Goal: Task Accomplishment & Management: Complete application form

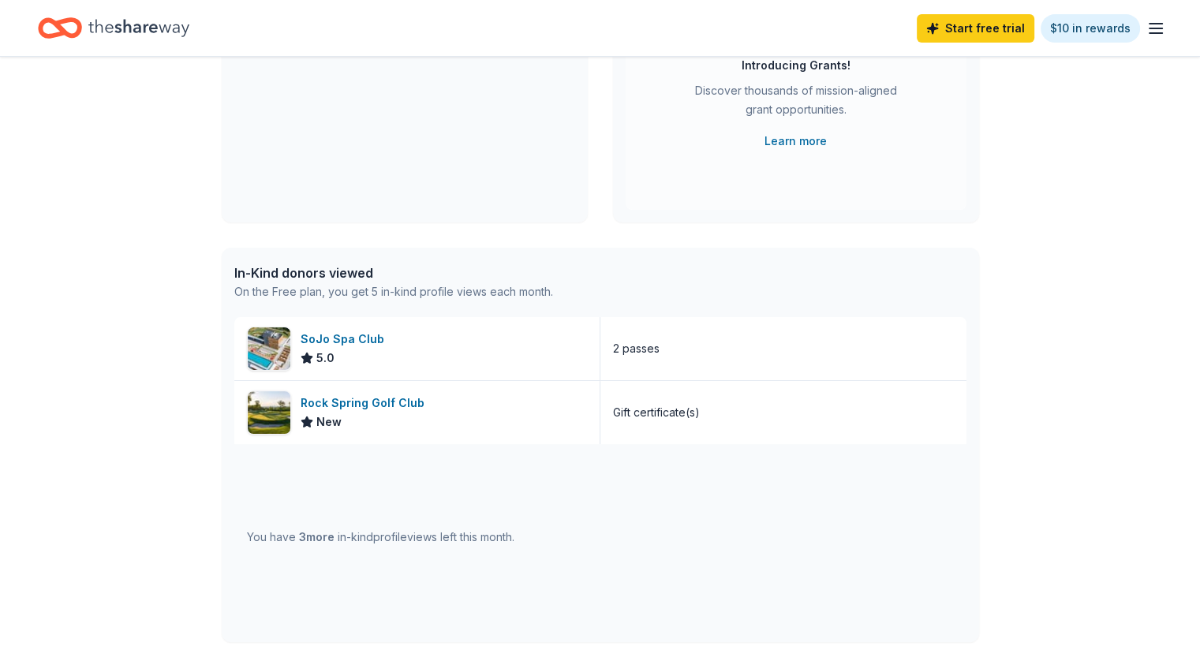
scroll to position [246, 0]
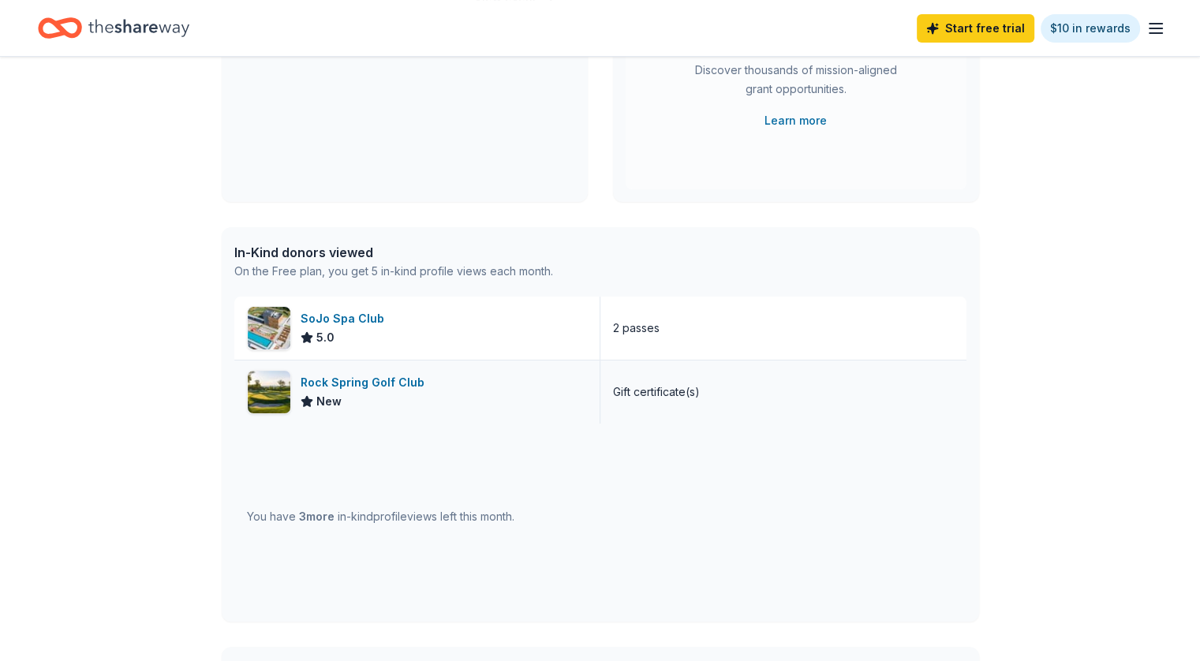
click at [366, 378] on div "Rock Spring Golf Club" at bounding box center [366, 382] width 130 height 19
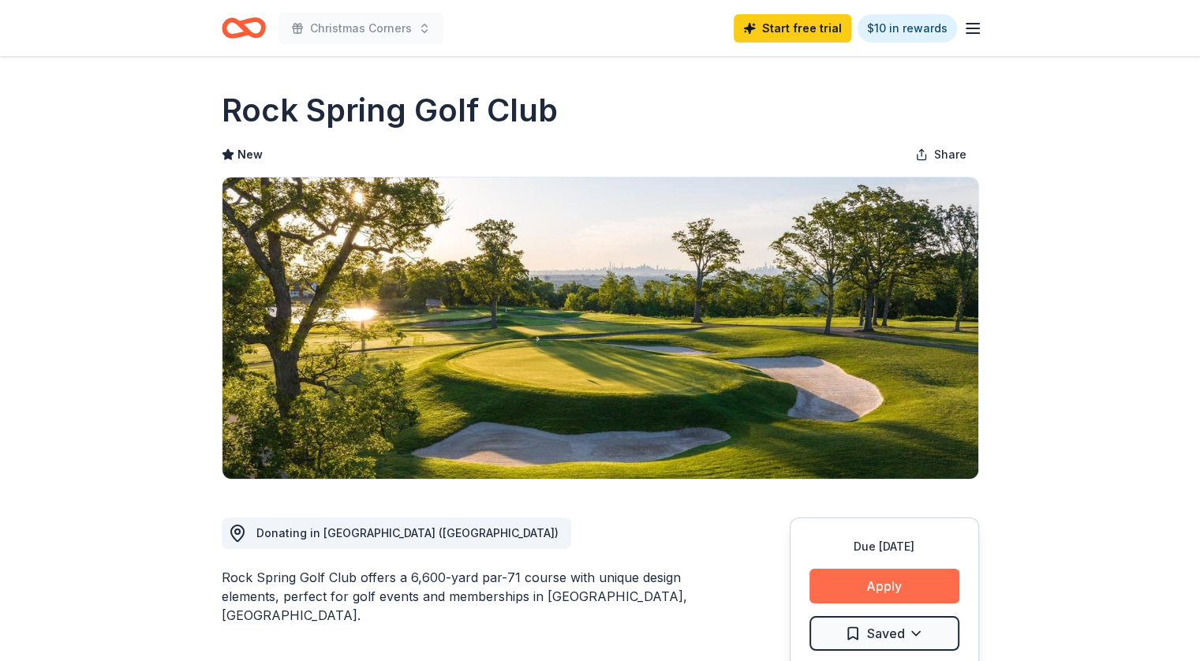
click at [899, 586] on button "Apply" at bounding box center [884, 586] width 150 height 35
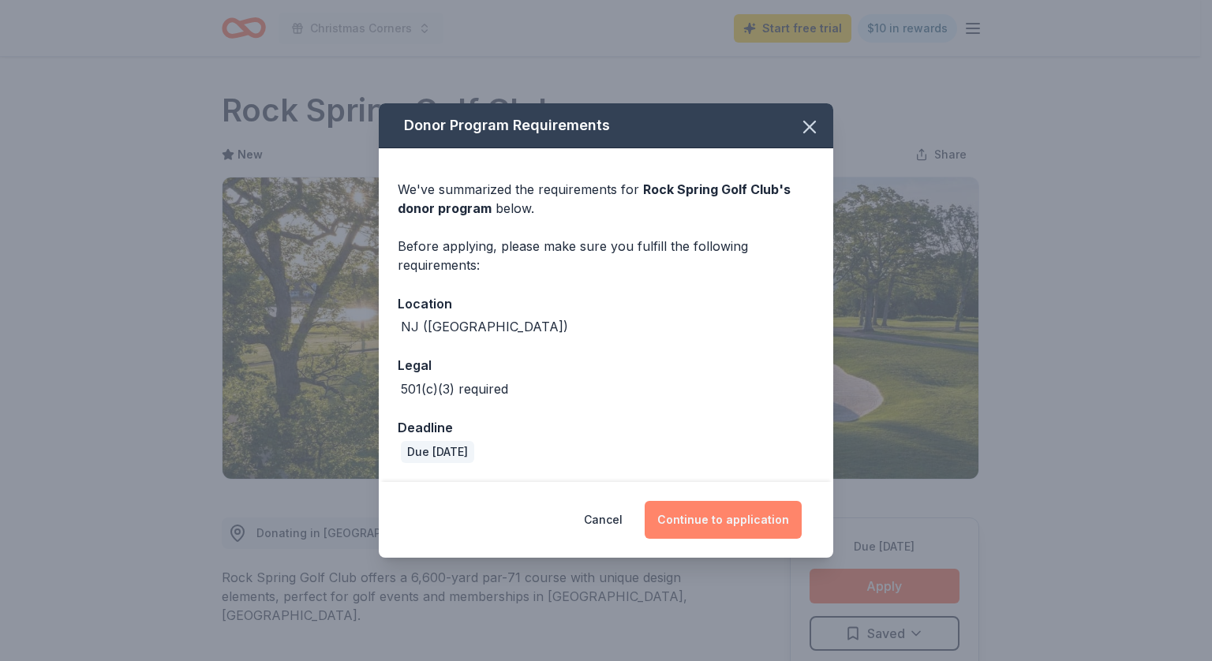
click at [709, 509] on button "Continue to application" at bounding box center [723, 520] width 157 height 38
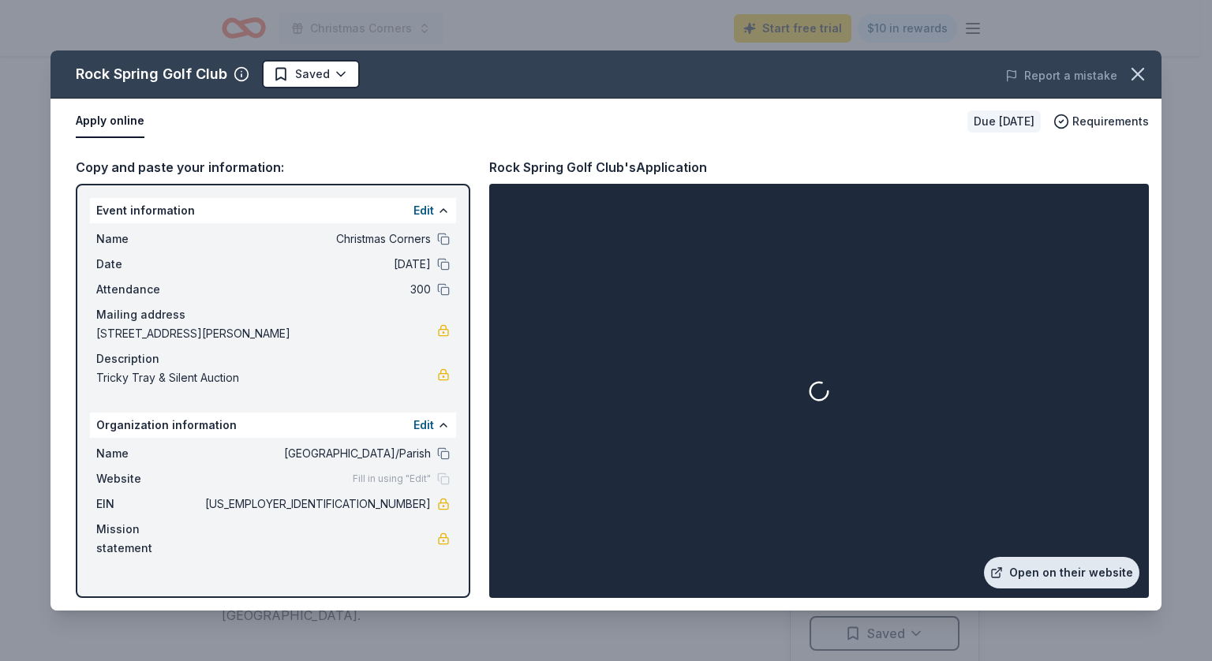
click at [1136, 580] on div "Open on their website" at bounding box center [818, 391] width 653 height 408
click at [1112, 577] on link "Open on their website" at bounding box center [1061, 573] width 155 height 32
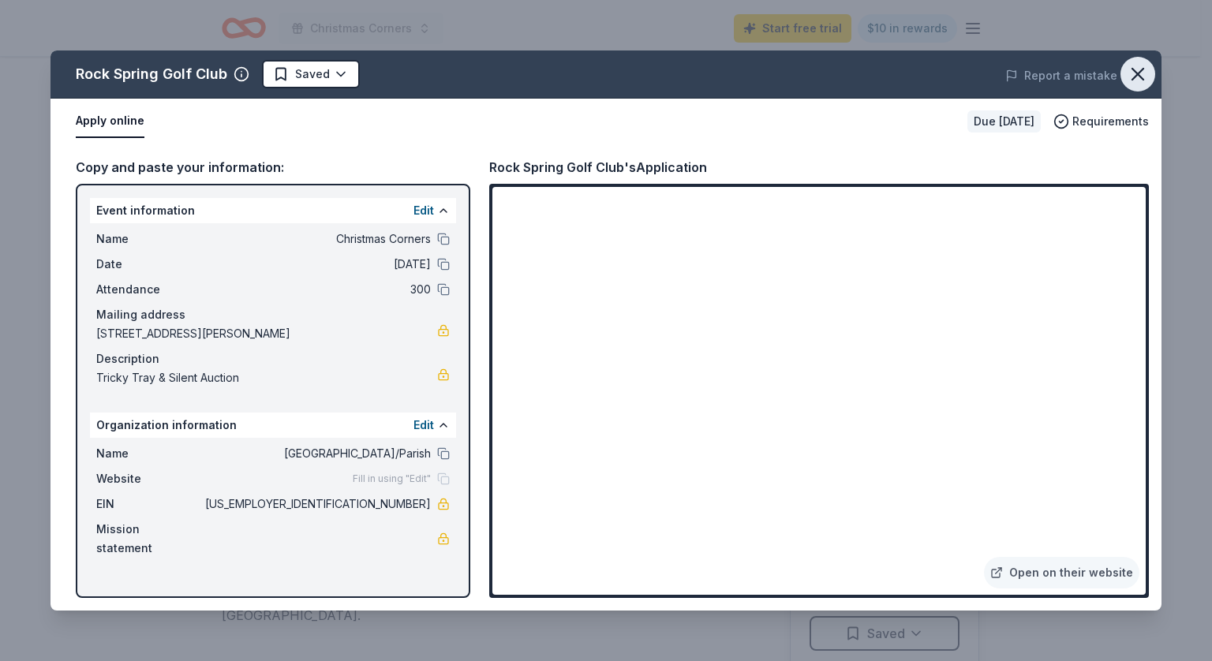
click at [1134, 77] on icon "button" at bounding box center [1137, 74] width 11 height 11
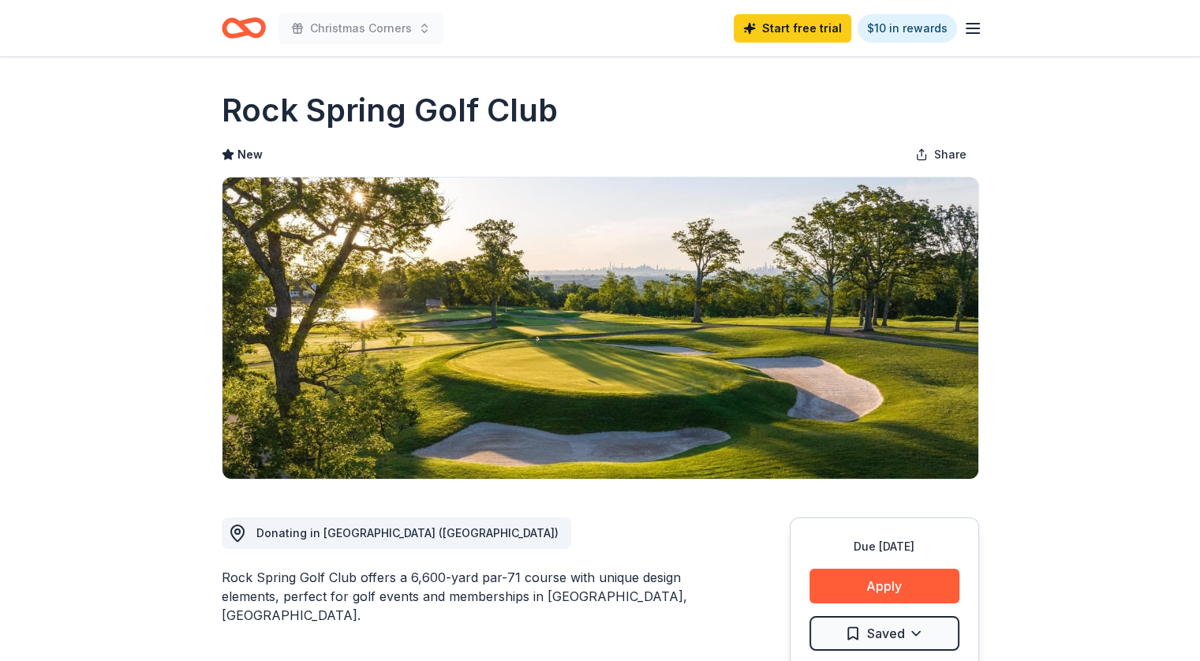
click at [237, 43] on icon "Home" at bounding box center [244, 27] width 44 height 37
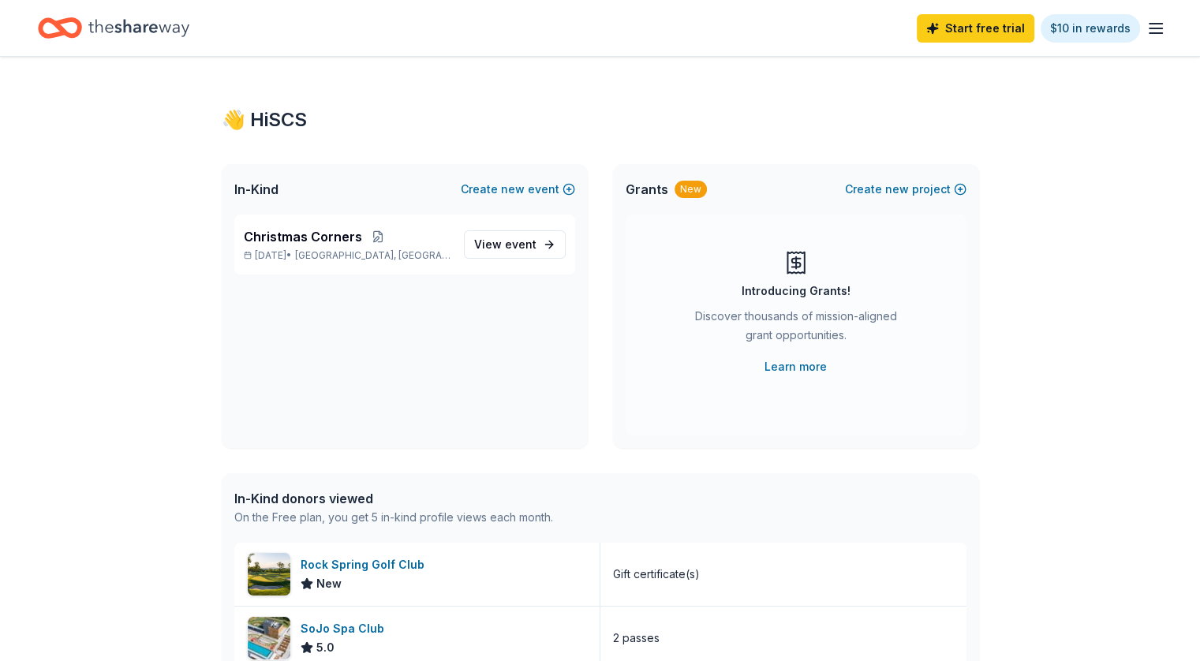
click at [158, 31] on icon "Home" at bounding box center [138, 28] width 101 height 32
click at [109, 20] on div "Home" at bounding box center [113, 27] width 151 height 37
drag, startPoint x: 109, startPoint y: 20, endPoint x: 353, endPoint y: 86, distance: 253.4
click at [353, 86] on div "👋 Hi SCS In-Kind Create new event Christmas Corners Dec 06, 2025 • Montclair, N…" at bounding box center [600, 607] width 808 height 1101
click at [1149, 24] on line "button" at bounding box center [1155, 24] width 13 height 0
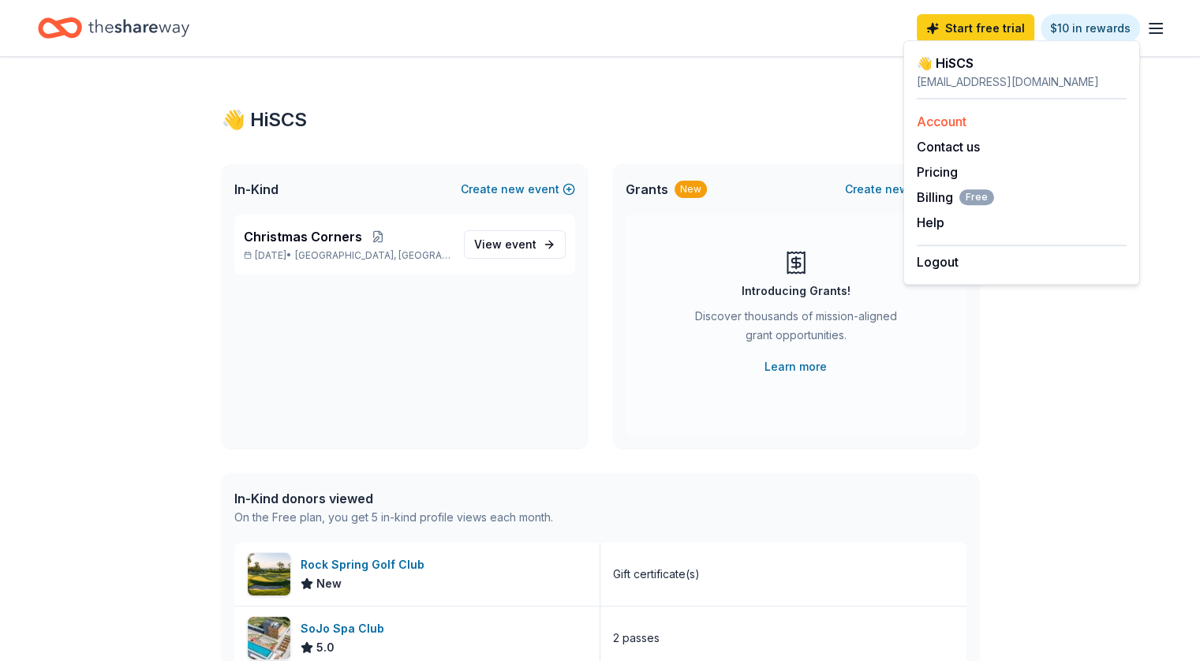
click at [942, 118] on link "Account" at bounding box center [942, 122] width 50 height 16
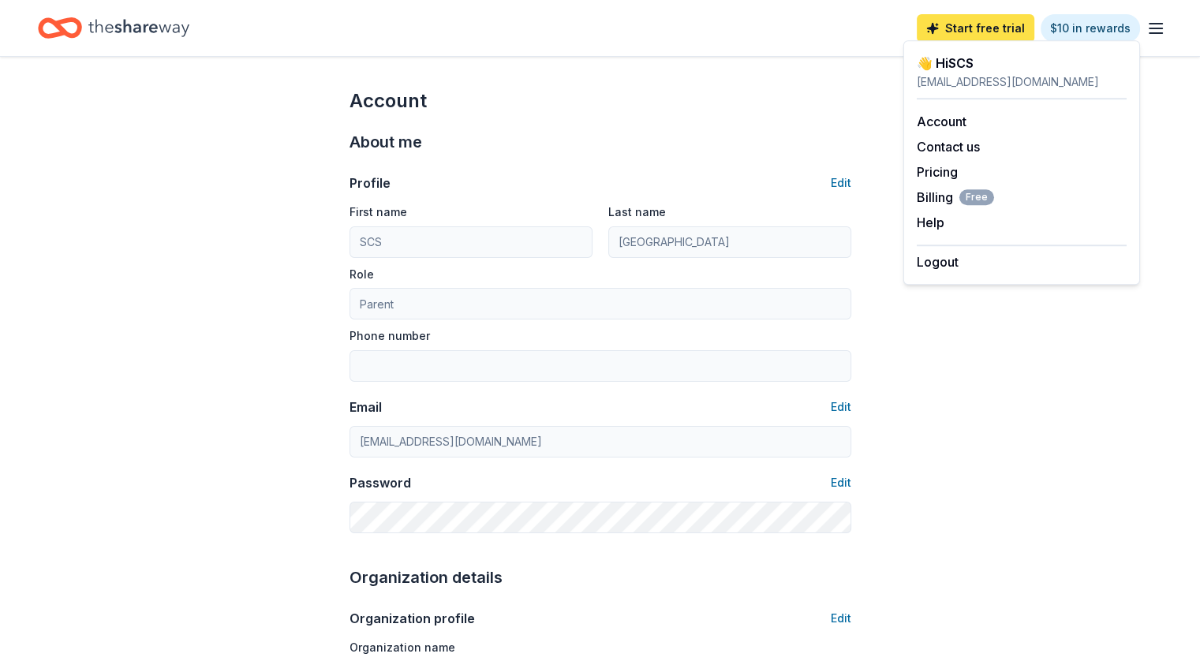
click at [926, 14] on link "Start free trial" at bounding box center [976, 28] width 118 height 28
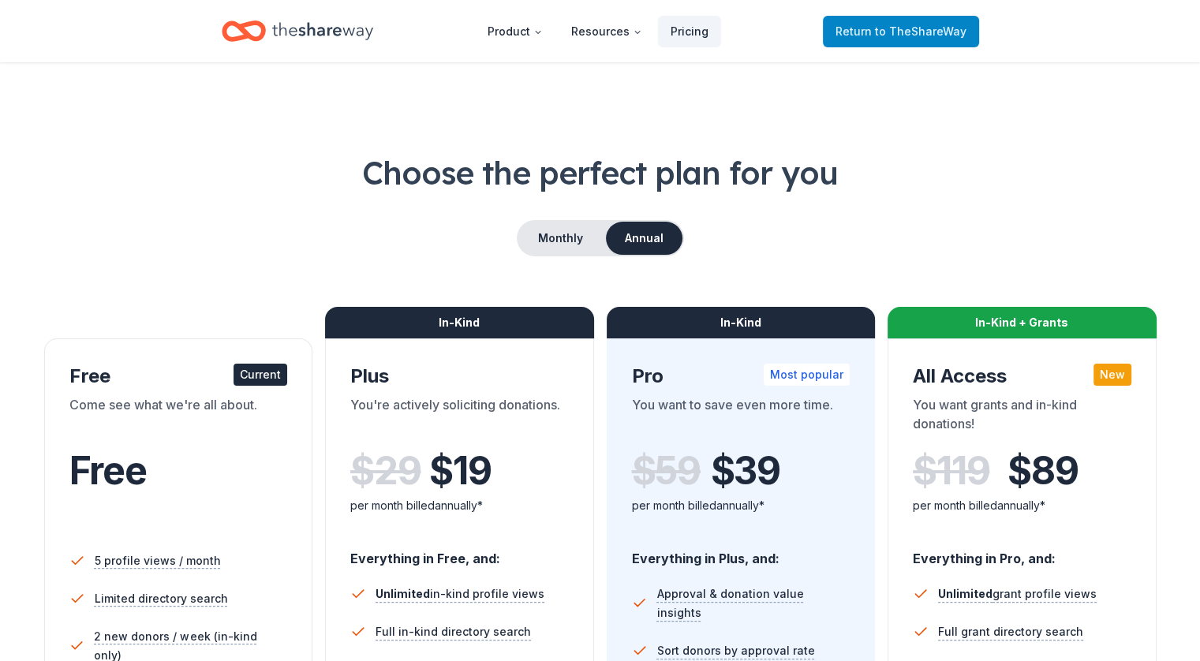
click at [920, 33] on span "to TheShareWay" at bounding box center [921, 30] width 92 height 13
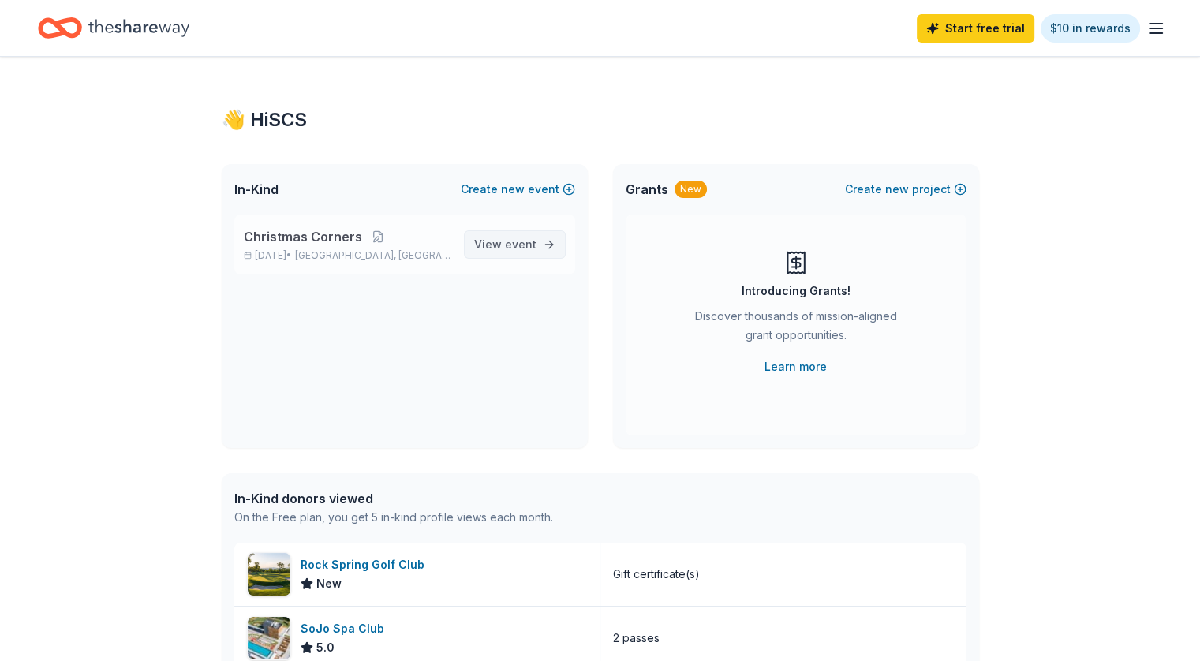
click at [507, 249] on span "event" at bounding box center [521, 243] width 32 height 13
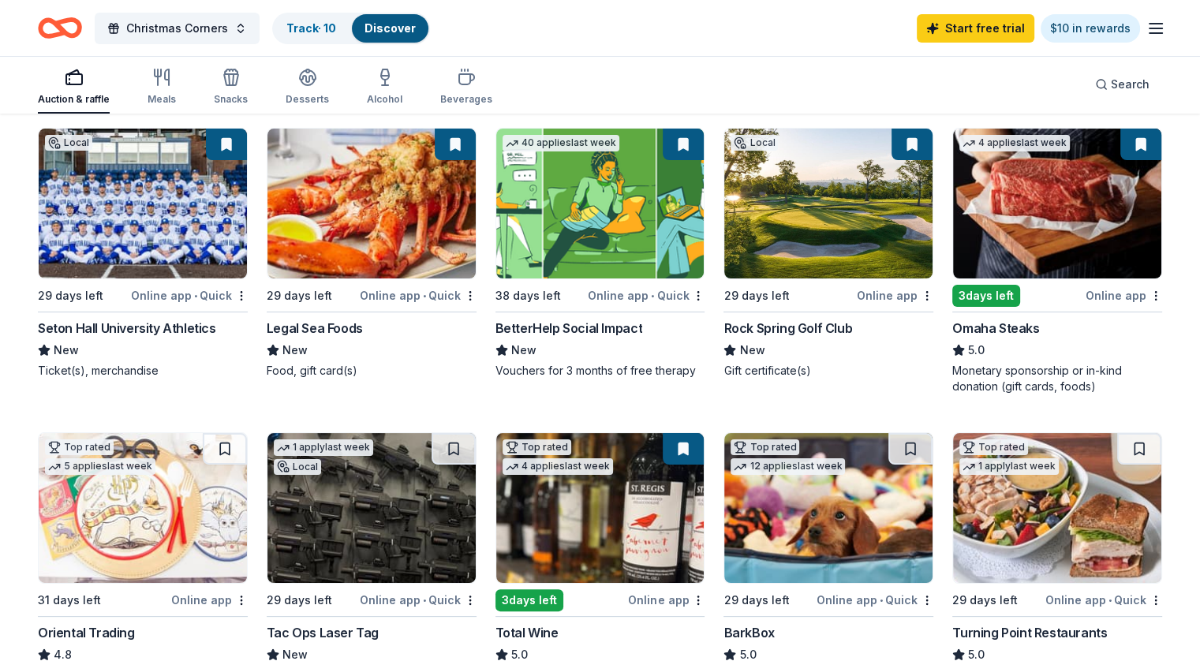
scroll to position [163, 0]
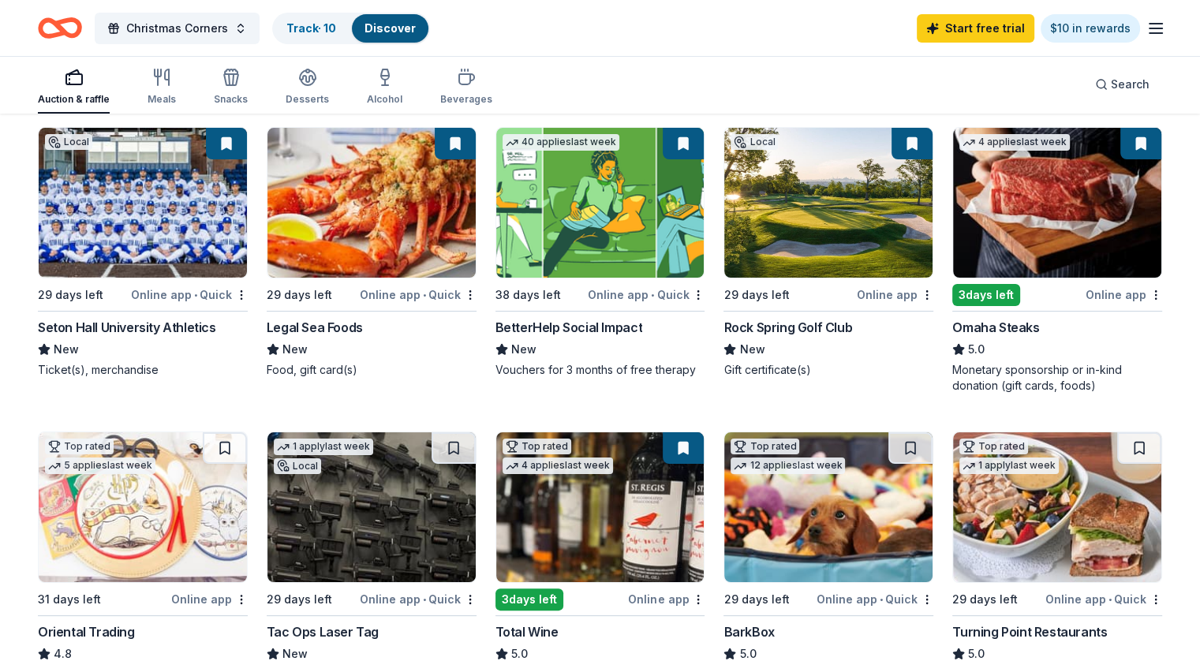
click at [1062, 227] on img at bounding box center [1057, 203] width 208 height 150
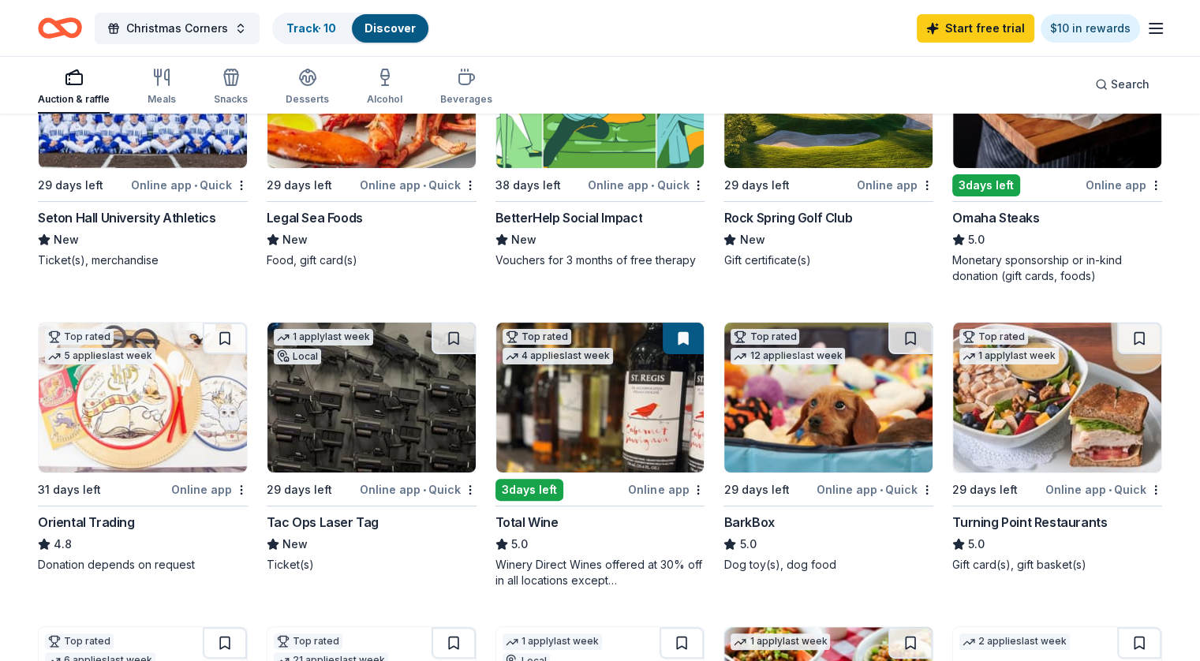
scroll to position [275, 0]
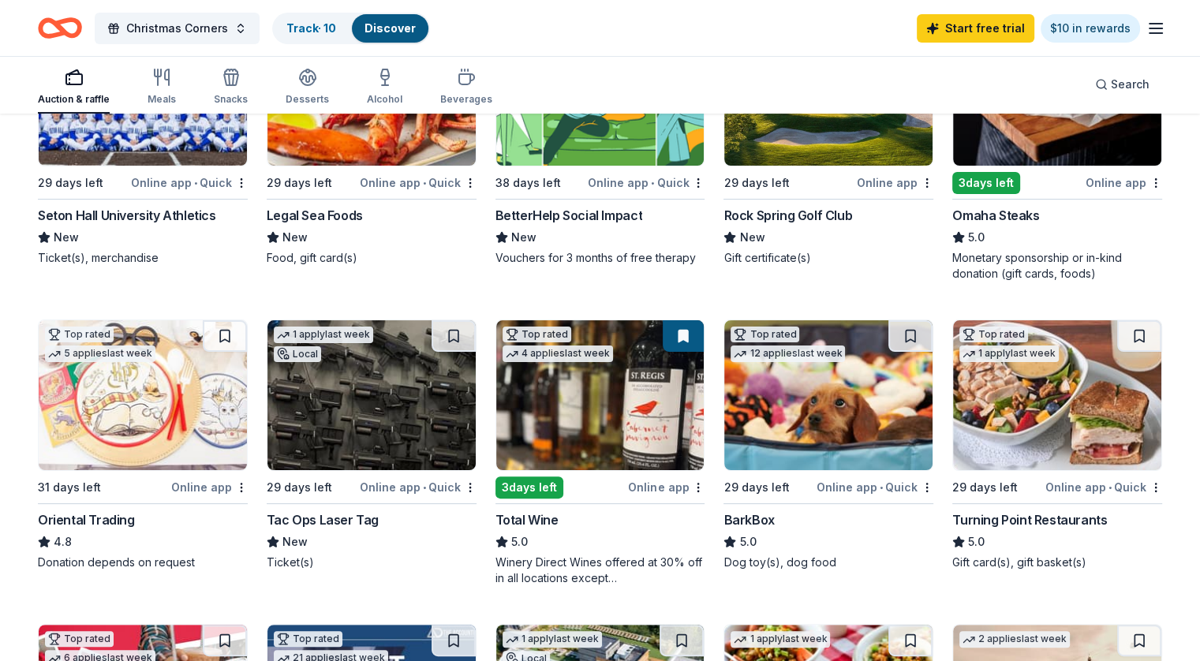
click at [621, 445] on img at bounding box center [600, 395] width 208 height 150
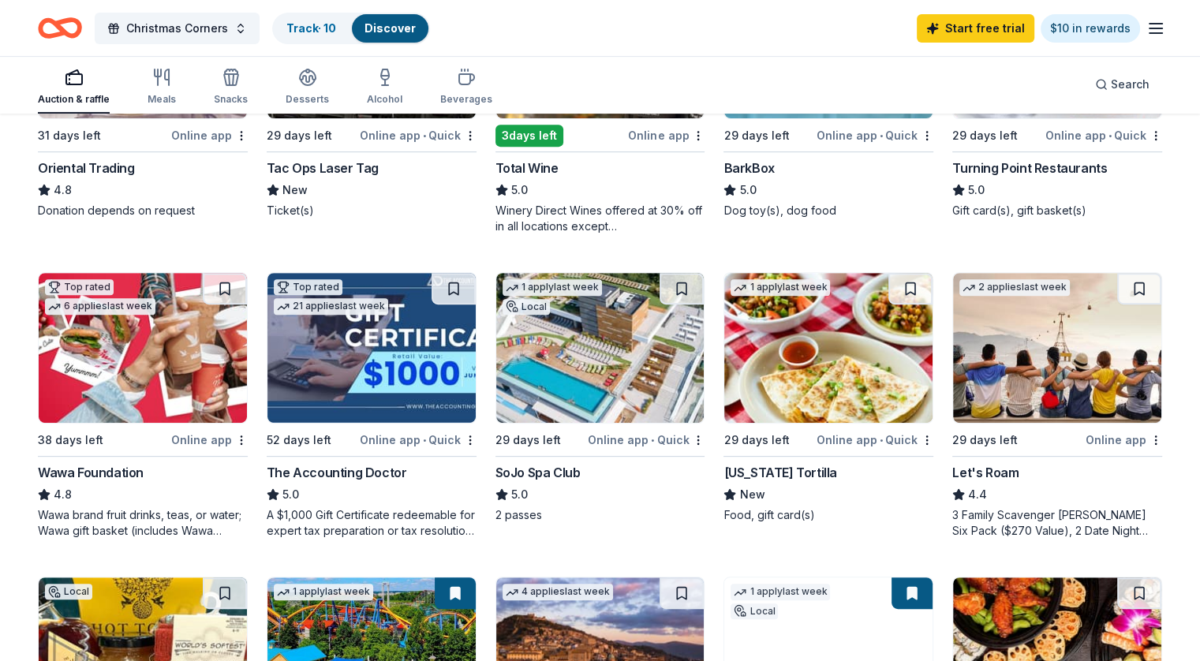
scroll to position [723, 0]
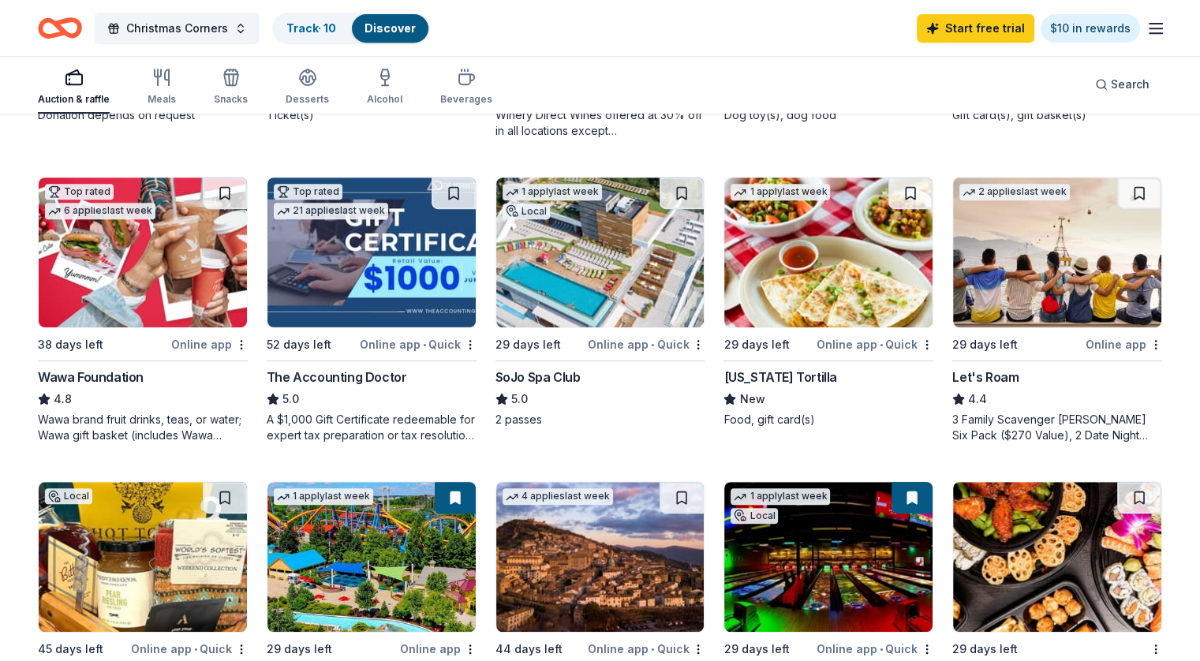
click at [208, 343] on div "Online app" at bounding box center [209, 344] width 77 height 20
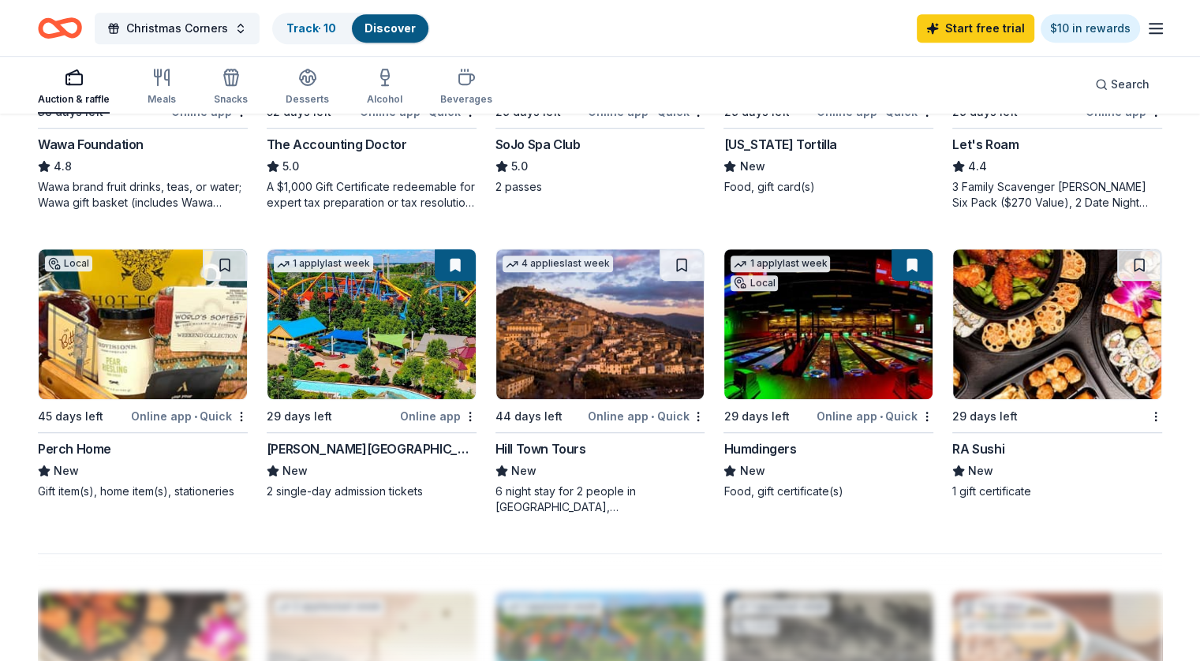
scroll to position [957, 0]
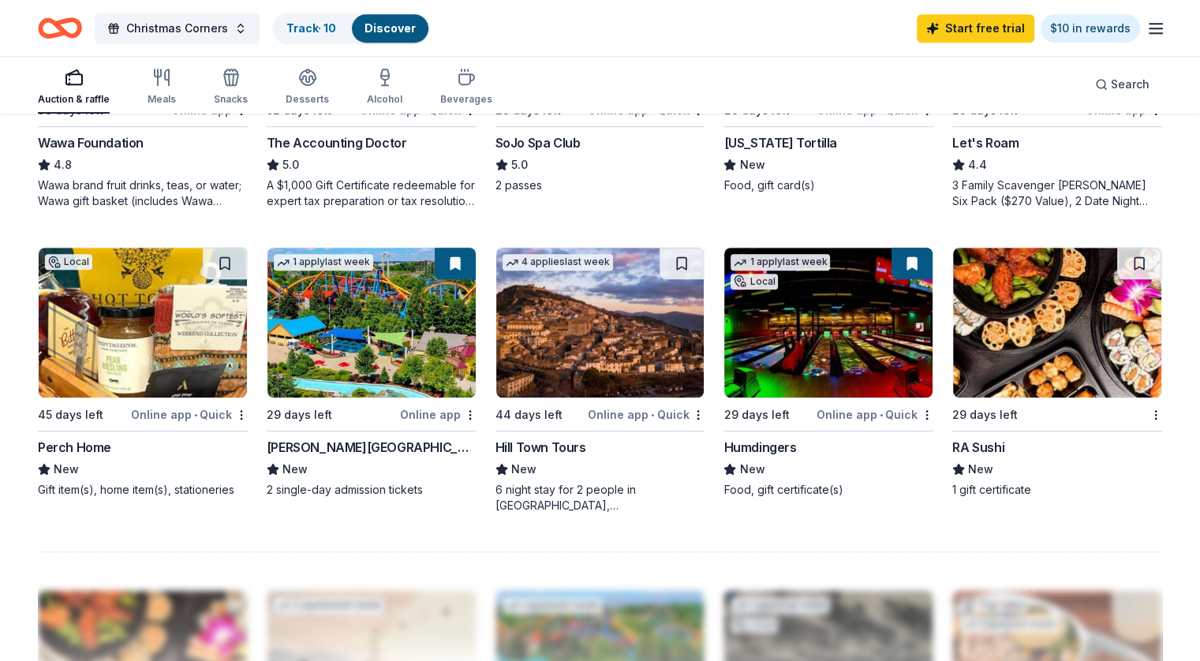
click at [824, 400] on div "1 apply last week Local 29 days left Online app • Quick Humdingers New Food, gi…" at bounding box center [828, 372] width 210 height 251
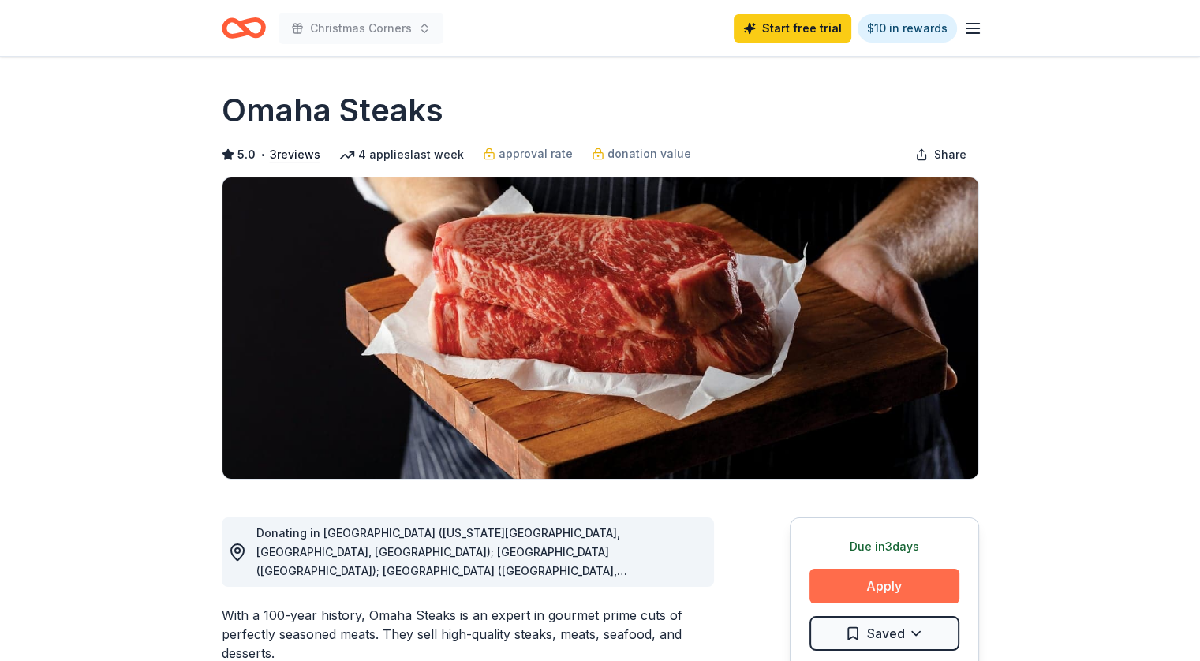
click at [835, 572] on button "Apply" at bounding box center [884, 586] width 150 height 35
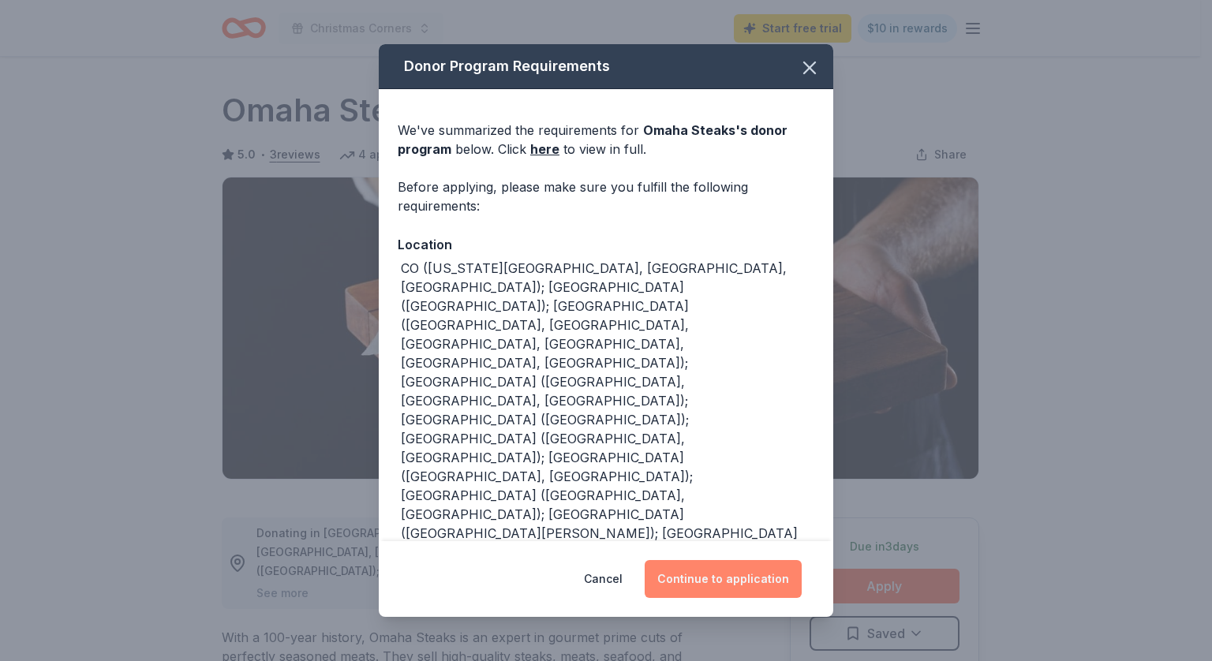
click at [713, 577] on button "Continue to application" at bounding box center [723, 579] width 157 height 38
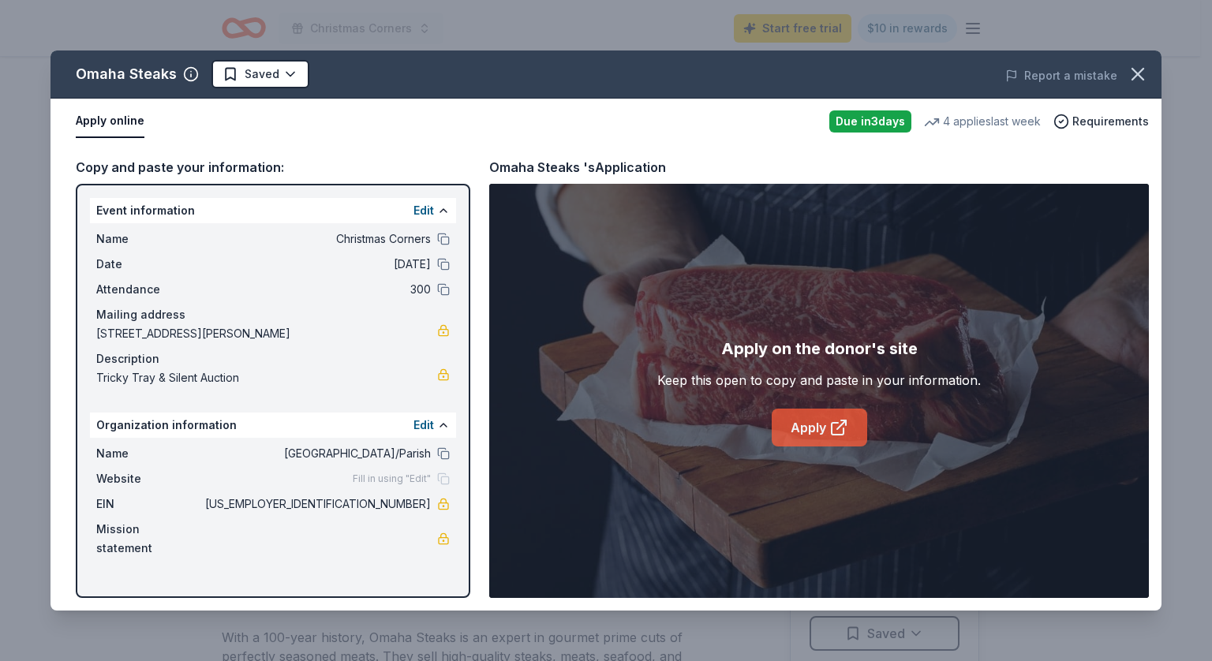
click at [812, 433] on link "Apply" at bounding box center [819, 428] width 95 height 38
click at [1133, 72] on icon "button" at bounding box center [1138, 74] width 22 height 22
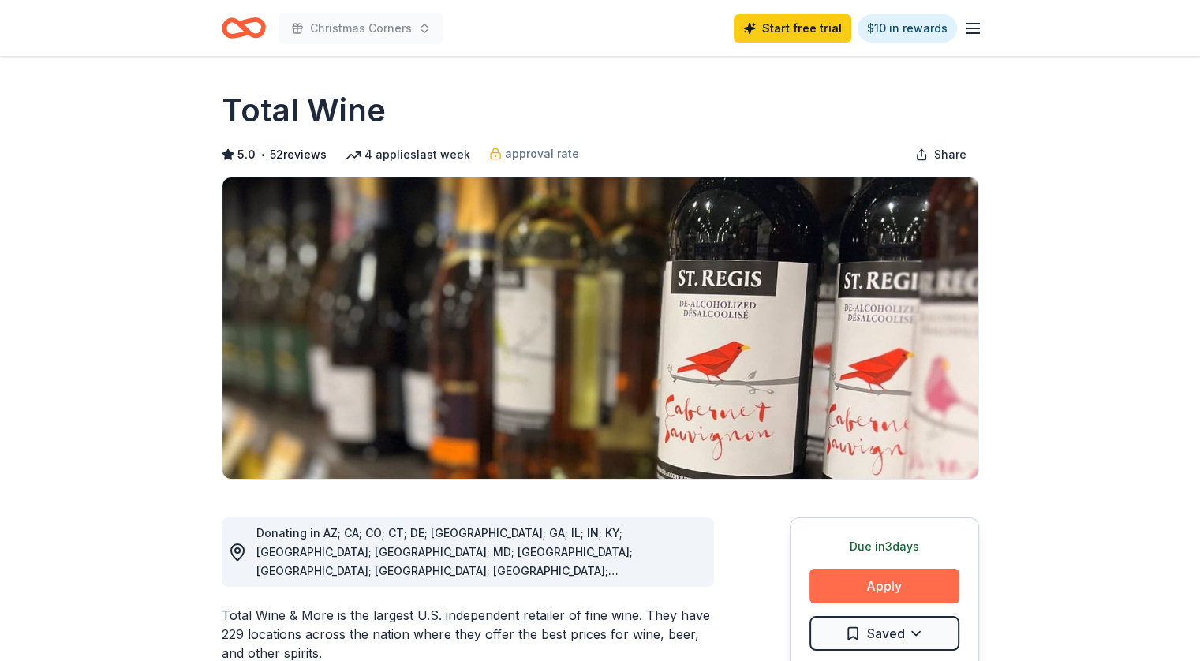
click at [891, 581] on button "Apply" at bounding box center [884, 586] width 150 height 35
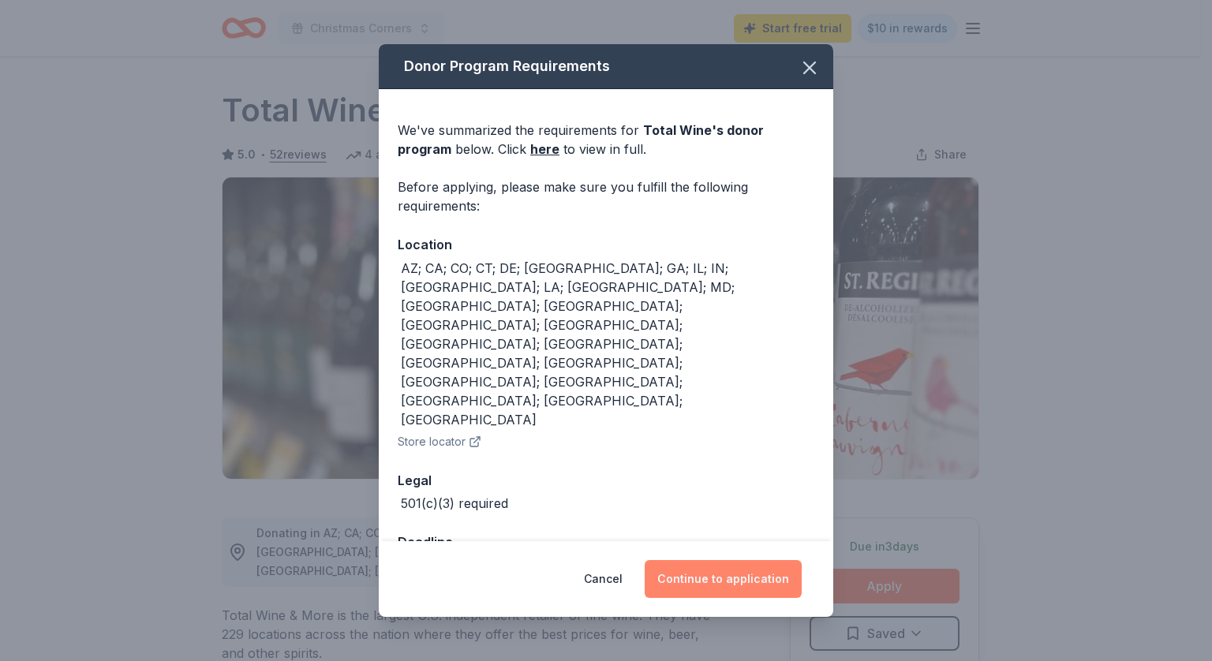
click at [757, 560] on button "Continue to application" at bounding box center [723, 579] width 157 height 38
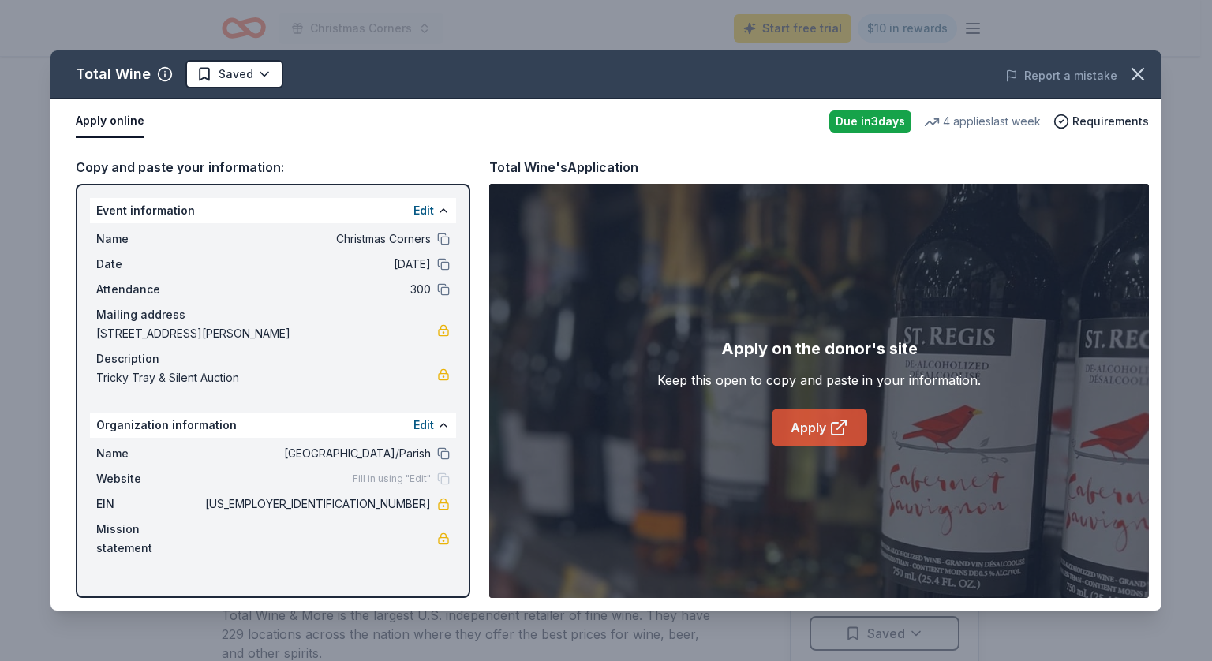
click at [844, 422] on icon at bounding box center [838, 427] width 19 height 19
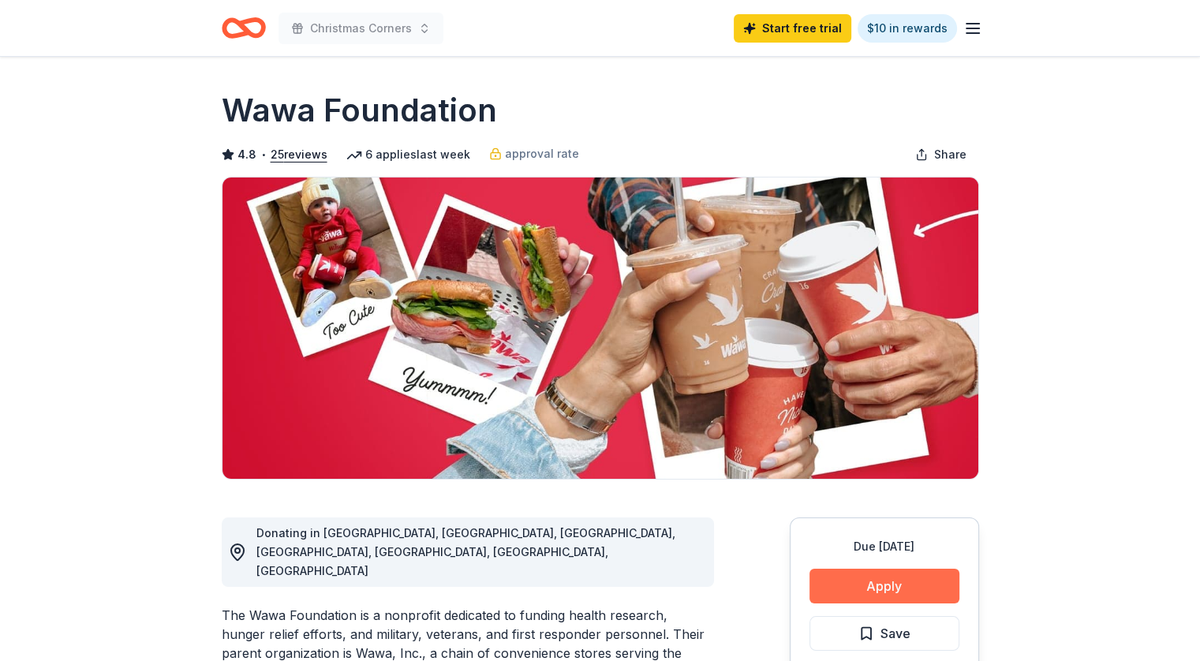
click at [887, 586] on button "Apply" at bounding box center [884, 586] width 150 height 35
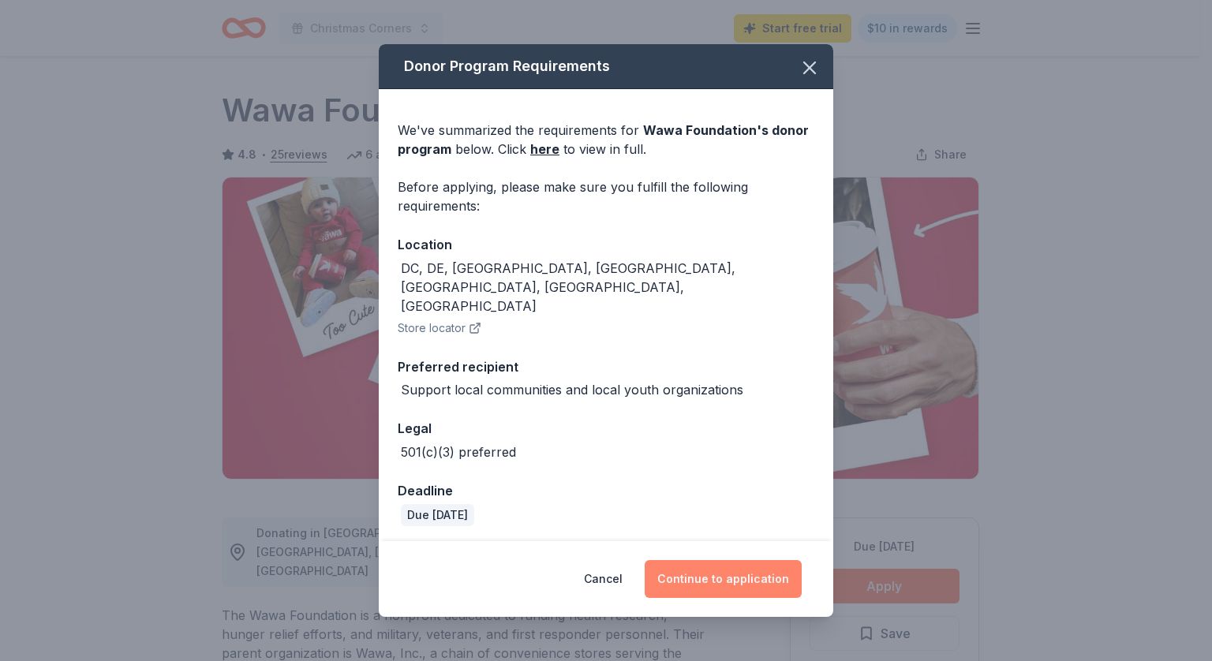
click at [669, 560] on button "Continue to application" at bounding box center [723, 579] width 157 height 38
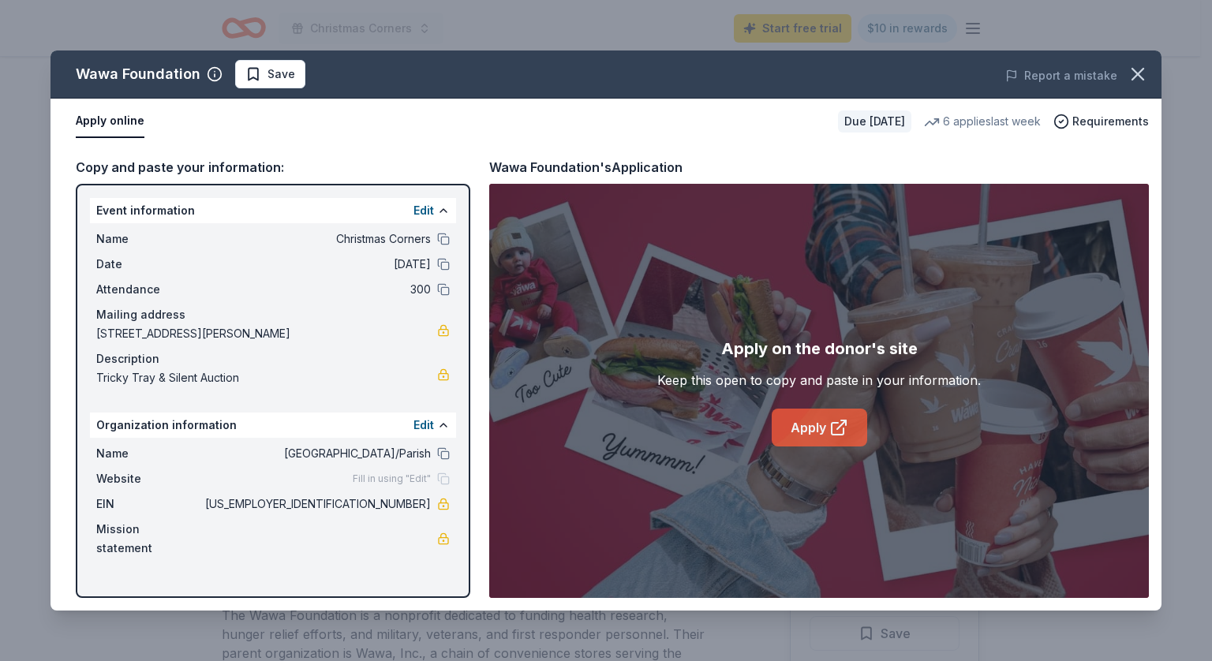
click at [819, 419] on link "Apply" at bounding box center [819, 428] width 95 height 38
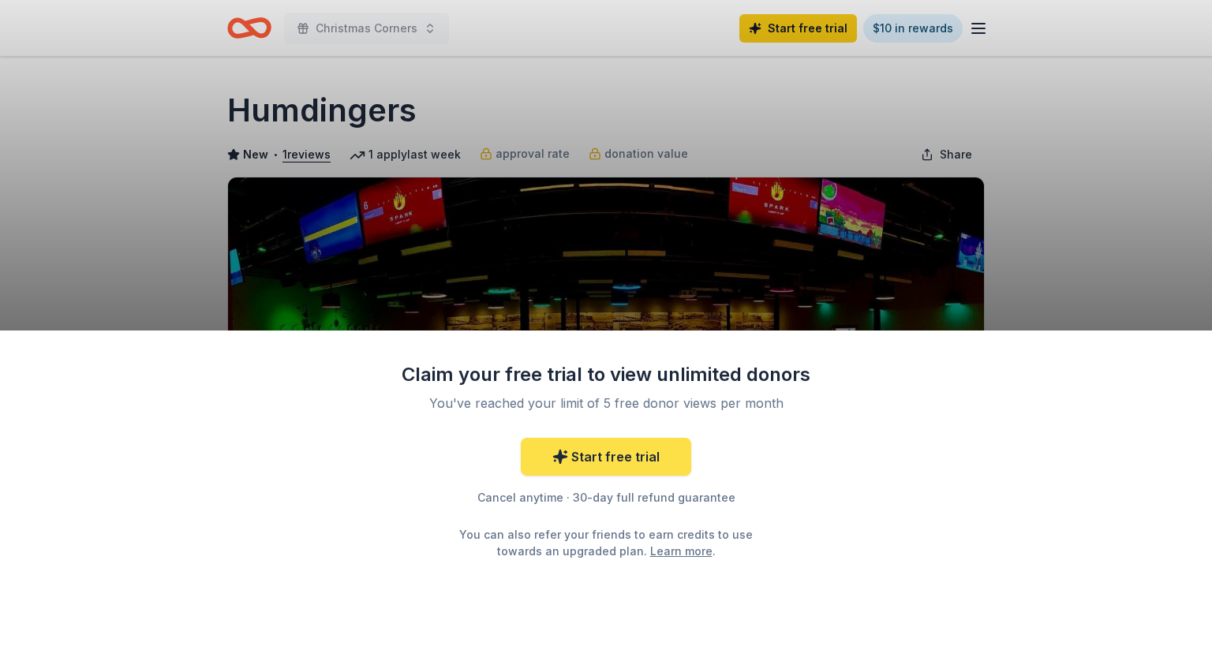
click at [608, 440] on link "Start free trial" at bounding box center [606, 457] width 170 height 38
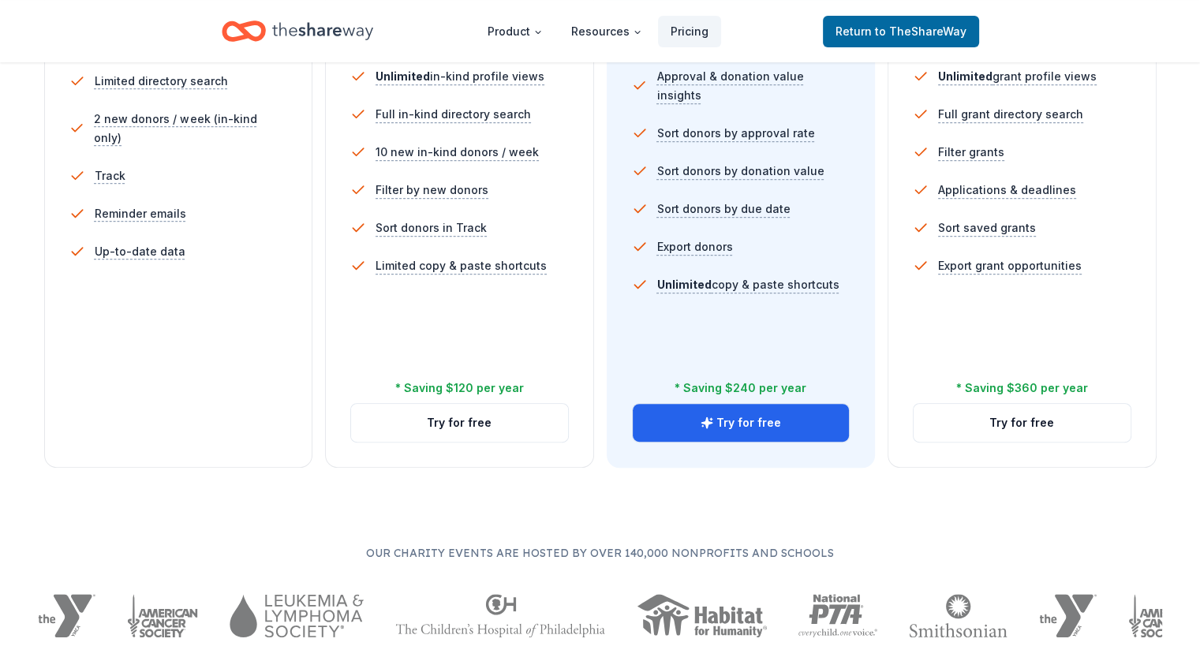
scroll to position [5, 0]
